Goal: Task Accomplishment & Management: Complete application form

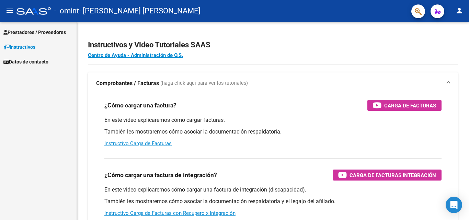
scroll to position [103, 0]
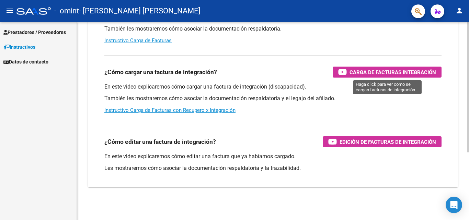
click at [378, 69] on span "Carga de Facturas Integración" at bounding box center [392, 72] width 87 height 9
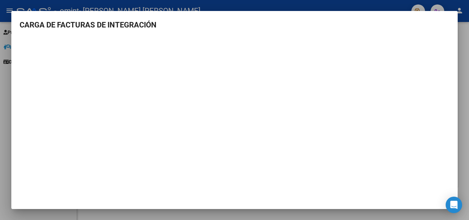
click at [443, 25] on h3 "CARGA DE FACTURAS DE INTEGRACIÓN" at bounding box center [235, 24] width 430 height 11
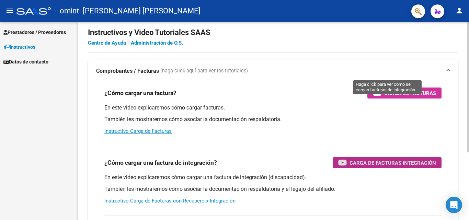
scroll to position [0, 0]
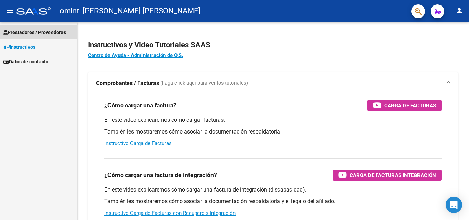
click at [35, 29] on span "Prestadores / Proveedores" at bounding box center [34, 32] width 62 height 8
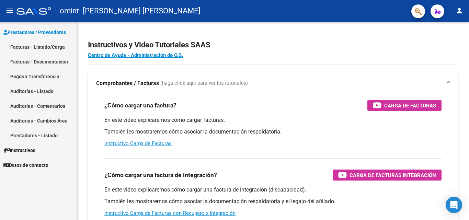
click at [25, 45] on link "Facturas - Listado/Carga" at bounding box center [38, 46] width 77 height 15
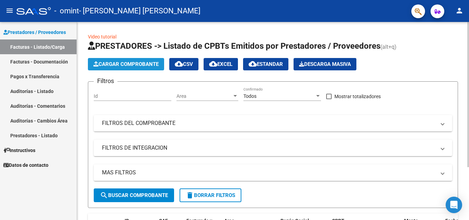
click at [122, 62] on span "Cargar Comprobante" at bounding box center [125, 64] width 65 height 6
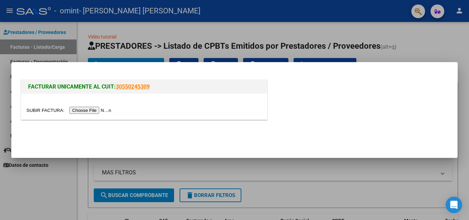
click at [95, 111] on input "file" at bounding box center [69, 110] width 87 height 7
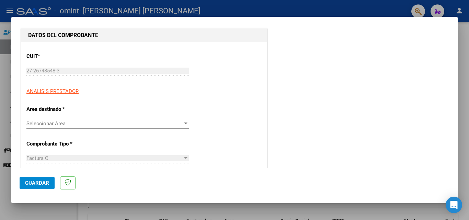
scroll to position [103, 0]
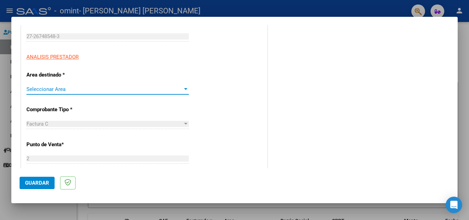
click at [173, 90] on span "Seleccionar Area" at bounding box center [104, 89] width 156 height 6
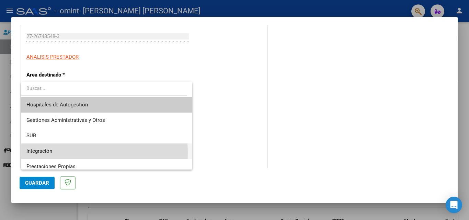
click at [58, 153] on span "Integración" at bounding box center [106, 150] width 160 height 15
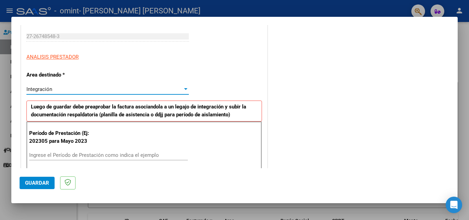
scroll to position [137, 0]
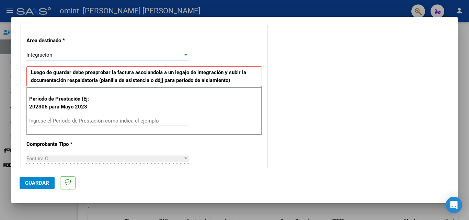
click at [70, 120] on input "Ingrese el Período de Prestación como indica el ejemplo" at bounding box center [108, 121] width 159 height 6
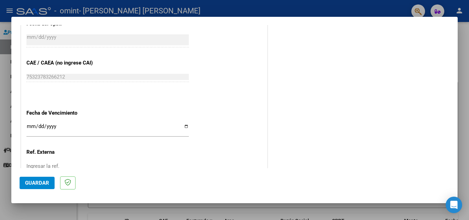
scroll to position [412, 0]
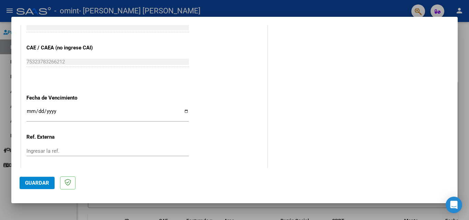
type input "202506"
click at [184, 112] on input "Ingresar la fecha" at bounding box center [107, 113] width 162 height 11
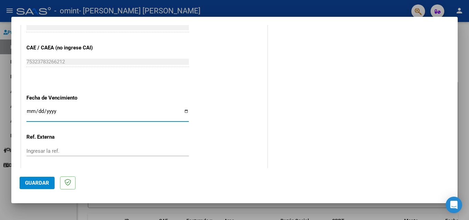
type input "[DATE]"
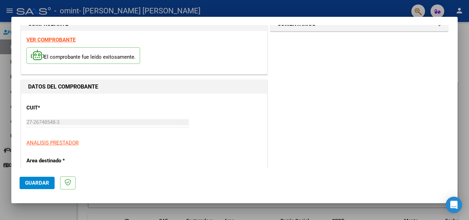
scroll to position [0, 0]
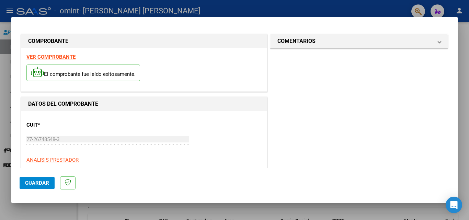
click at [7, 60] on div at bounding box center [234, 110] width 469 height 220
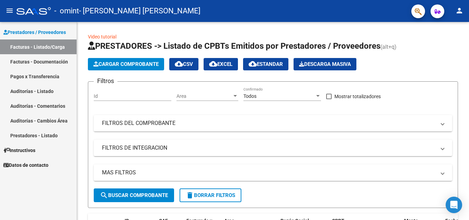
click at [33, 147] on span "Instructivos" at bounding box center [19, 151] width 32 height 8
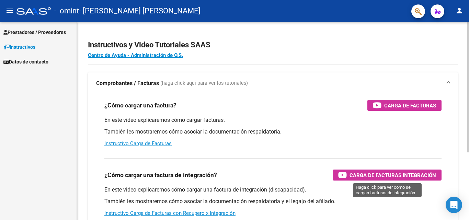
click at [355, 175] on span "Carga de Facturas Integración" at bounding box center [392, 175] width 87 height 9
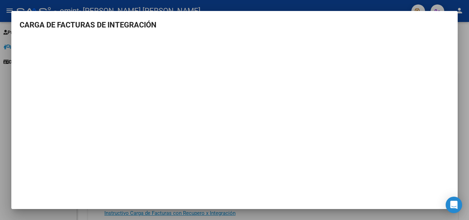
click at [5, 73] on div at bounding box center [234, 110] width 469 height 220
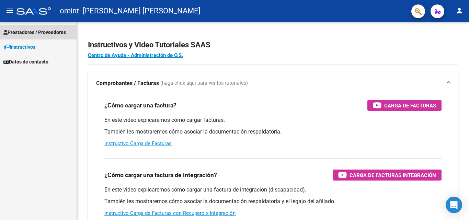
click at [51, 33] on span "Prestadores / Proveedores" at bounding box center [34, 32] width 62 height 8
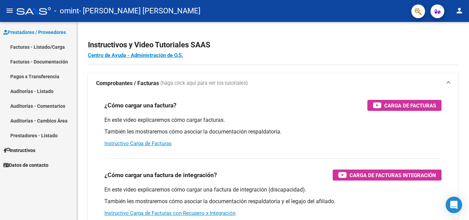
click at [44, 46] on link "Facturas - Listado/Carga" at bounding box center [38, 46] width 77 height 15
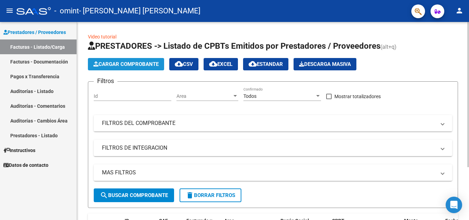
click at [137, 64] on span "Cargar Comprobante" at bounding box center [125, 64] width 65 height 6
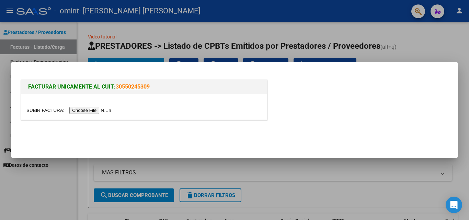
click at [93, 108] on input "file" at bounding box center [69, 110] width 87 height 7
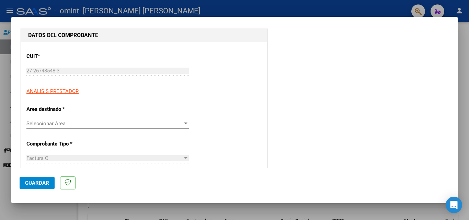
scroll to position [103, 0]
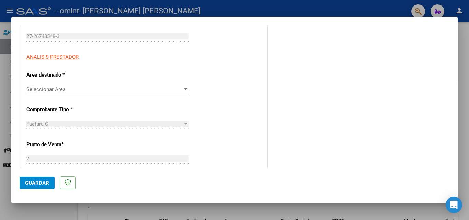
click at [146, 91] on span "Seleccionar Area" at bounding box center [104, 89] width 156 height 6
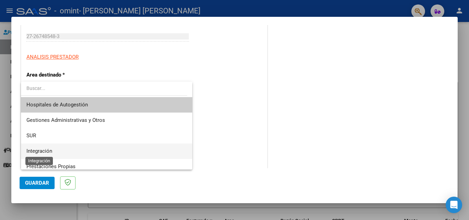
click at [45, 147] on span "Integración" at bounding box center [106, 150] width 160 height 15
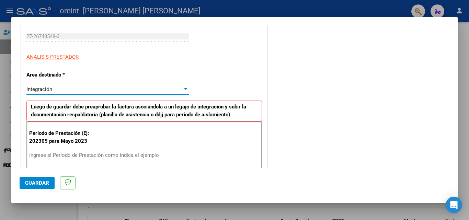
scroll to position [137, 0]
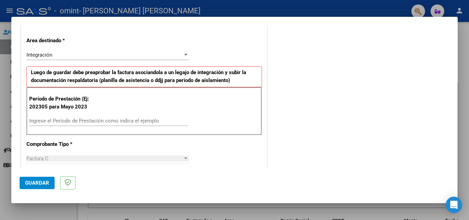
click at [79, 117] on div "Ingrese el Período de Prestación como indica el ejemplo" at bounding box center [108, 121] width 159 height 10
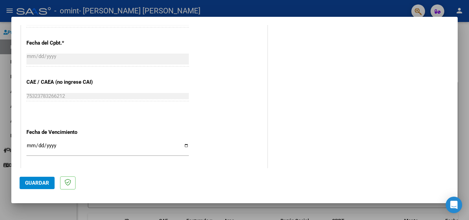
scroll to position [412, 0]
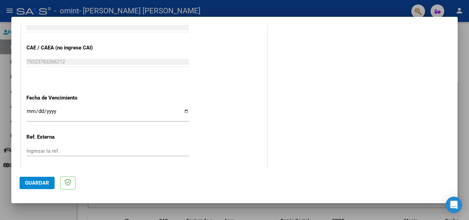
type input "202506"
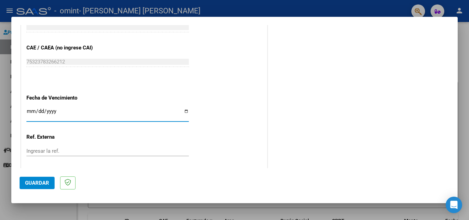
click at [185, 112] on input "Ingresar la fecha" at bounding box center [107, 113] width 162 height 11
type input "[DATE]"
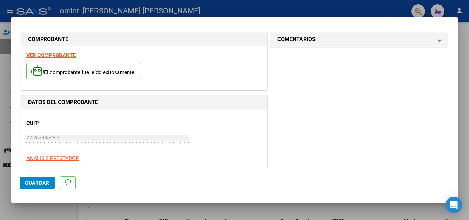
scroll to position [0, 0]
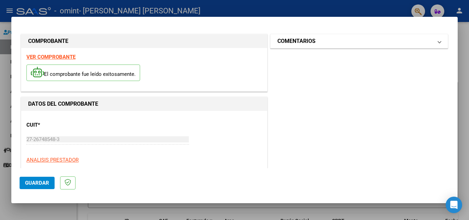
click at [420, 39] on mat-panel-title "COMENTARIOS" at bounding box center [354, 41] width 155 height 8
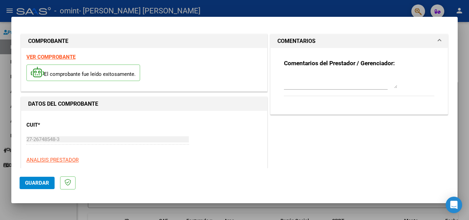
click at [420, 39] on mat-panel-title "COMENTARIOS" at bounding box center [354, 41] width 155 height 8
click at [35, 181] on span "Guardar" at bounding box center [37, 183] width 24 height 6
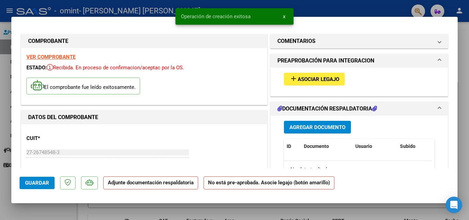
click at [313, 79] on span "Asociar Legajo" at bounding box center [319, 79] width 42 height 6
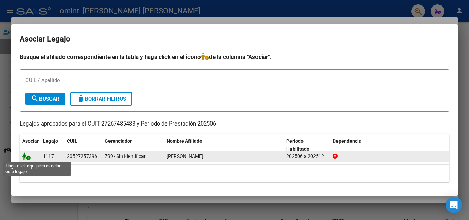
click at [26, 156] on icon at bounding box center [26, 156] width 8 height 8
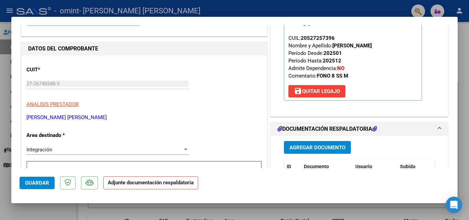
scroll to position [103, 0]
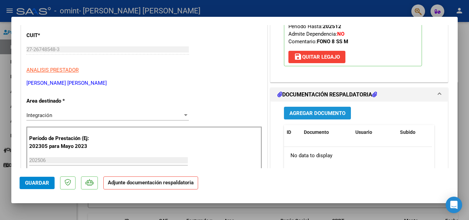
click at [313, 113] on span "Agregar Documento" at bounding box center [317, 113] width 56 height 6
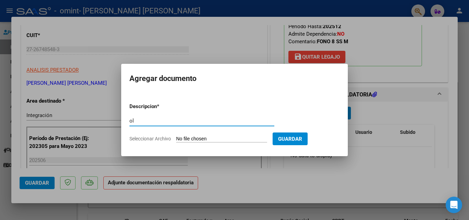
type input "o"
type input "planilla de asistencia"
click at [167, 138] on span "Seleccionar Archivo" at bounding box center [150, 138] width 42 height 5
click at [176, 138] on input "Seleccionar Archivo" at bounding box center [221, 139] width 91 height 7
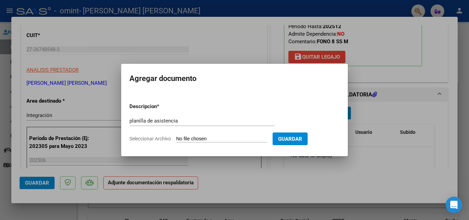
type input "C:\fakepath\planilla de asistencia [PERSON_NAME].pdf"
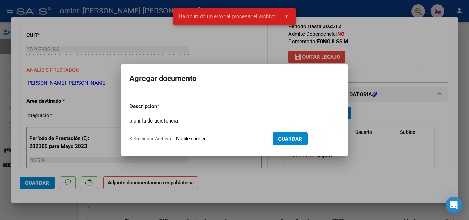
click at [154, 137] on span "Seleccionar Archivo" at bounding box center [150, 138] width 42 height 5
click at [176, 137] on input "Seleccionar Archivo" at bounding box center [221, 139] width 91 height 7
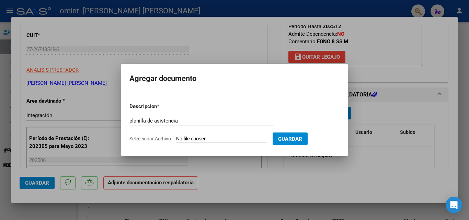
type input "C:\fakepath\planilla de asistencia [PERSON_NAME].pdf"
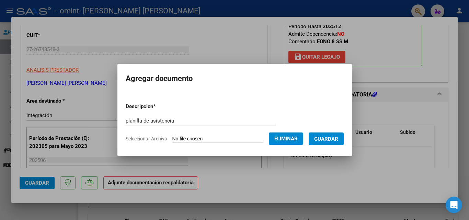
click at [329, 143] on button "Guardar" at bounding box center [326, 139] width 35 height 13
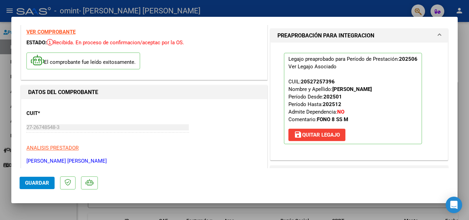
scroll to position [0, 0]
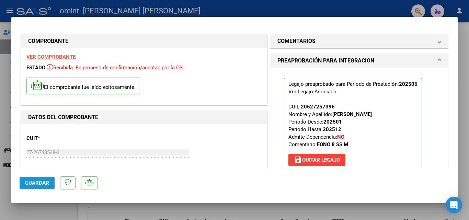
click at [42, 185] on span "Guardar" at bounding box center [37, 183] width 24 height 6
click at [328, 8] on div at bounding box center [234, 110] width 469 height 220
type input "$ 0,00"
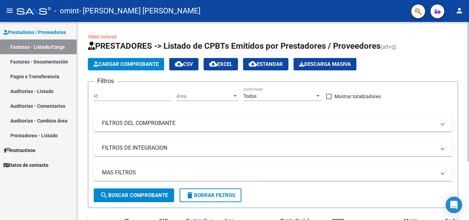
click at [124, 64] on span "Cargar Comprobante" at bounding box center [125, 64] width 65 height 6
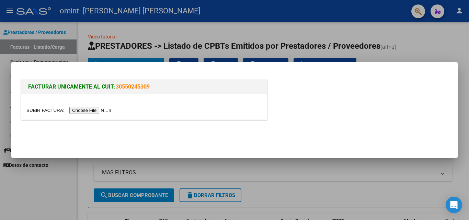
click at [102, 108] on input "file" at bounding box center [69, 110] width 87 height 7
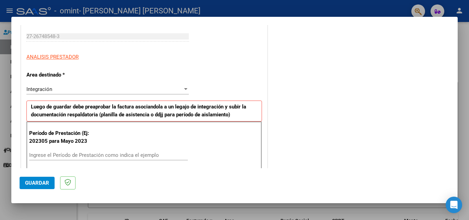
scroll to position [137, 0]
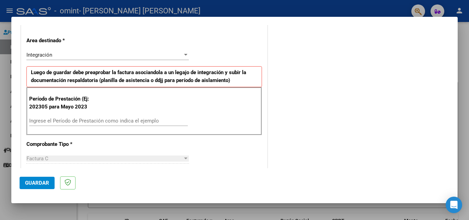
click at [88, 118] on input "Ingrese el Período de Prestación como indica el ejemplo" at bounding box center [108, 121] width 159 height 6
type input "202507"
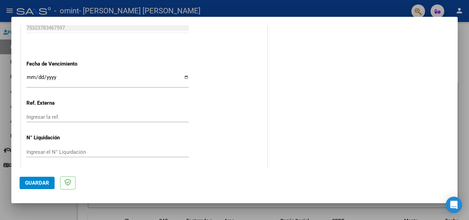
scroll to position [446, 0]
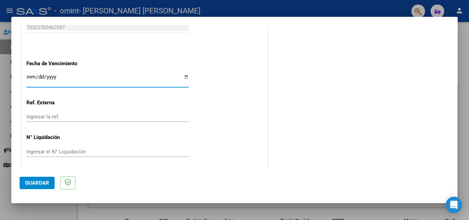
click at [184, 79] on input "Ingresar la fecha" at bounding box center [107, 79] width 162 height 11
type input "[DATE]"
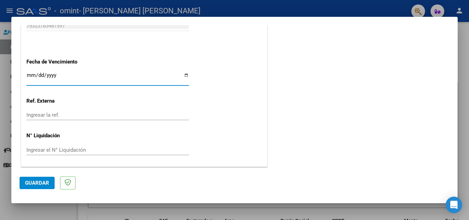
click at [44, 182] on span "Guardar" at bounding box center [37, 183] width 24 height 6
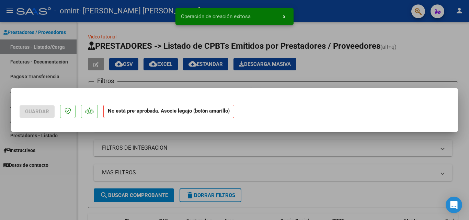
scroll to position [0, 0]
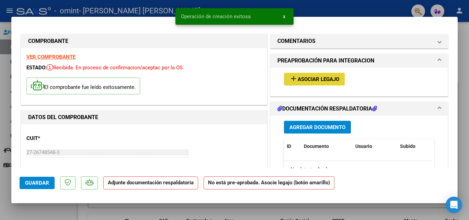
click at [301, 77] on span "Asociar Legajo" at bounding box center [319, 79] width 42 height 6
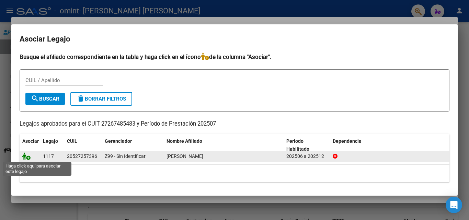
click at [27, 156] on icon at bounding box center [26, 156] width 8 height 8
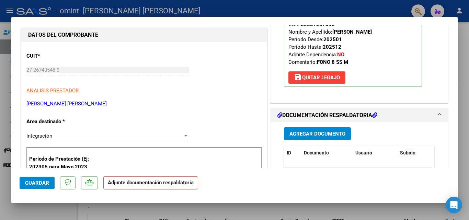
scroll to position [103, 0]
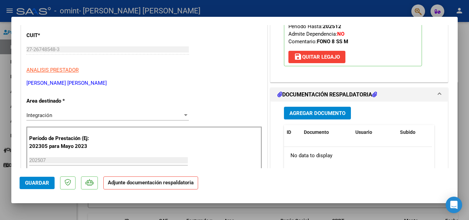
click at [333, 113] on span "Agregar Documento" at bounding box center [317, 113] width 56 height 6
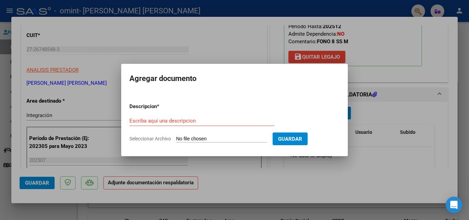
click at [158, 139] on span "Seleccionar Archivo" at bounding box center [150, 138] width 42 height 5
click at [176, 139] on input "Seleccionar Archivo" at bounding box center [221, 139] width 91 height 7
type input "C:\fakepath\planilla de asistencia [PERSON_NAME].pdf"
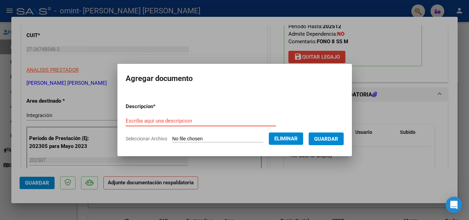
click at [181, 122] on input "Escriba aquí una descripcion" at bounding box center [201, 121] width 150 height 6
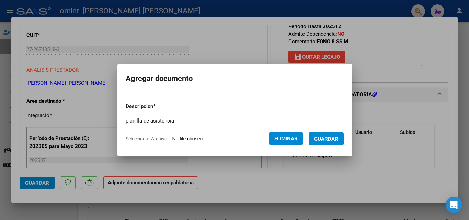
type input "planilla de asistencia"
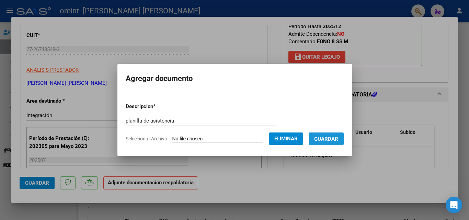
click at [326, 138] on span "Guardar" at bounding box center [326, 139] width 24 height 6
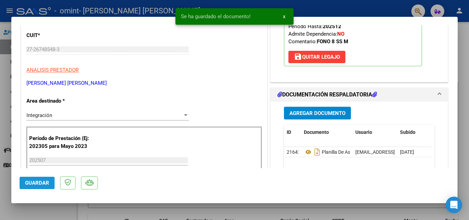
click at [41, 185] on span "Guardar" at bounding box center [37, 183] width 24 height 6
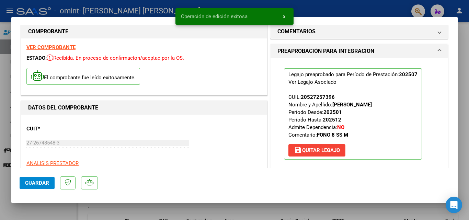
scroll to position [0, 0]
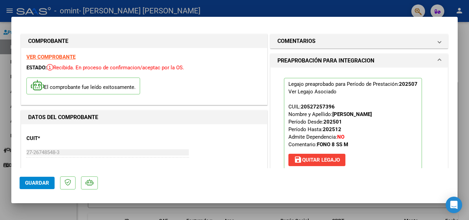
click at [463, 47] on div at bounding box center [234, 110] width 469 height 220
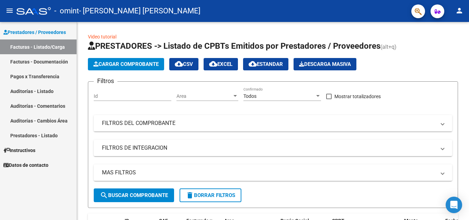
click at [57, 45] on link "Facturas - Listado/Carga" at bounding box center [38, 46] width 77 height 15
